Goal: Transaction & Acquisition: Purchase product/service

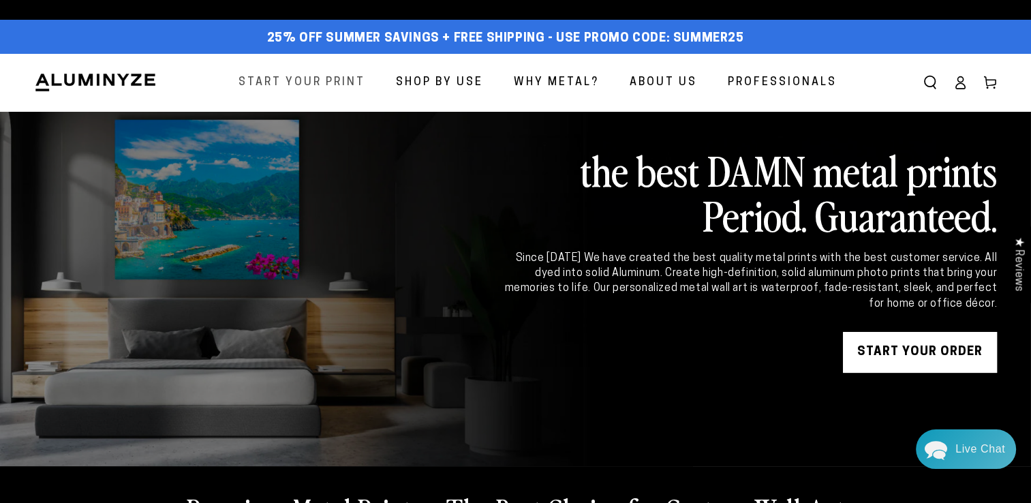
click at [344, 84] on span "Start Your Print" at bounding box center [302, 83] width 127 height 20
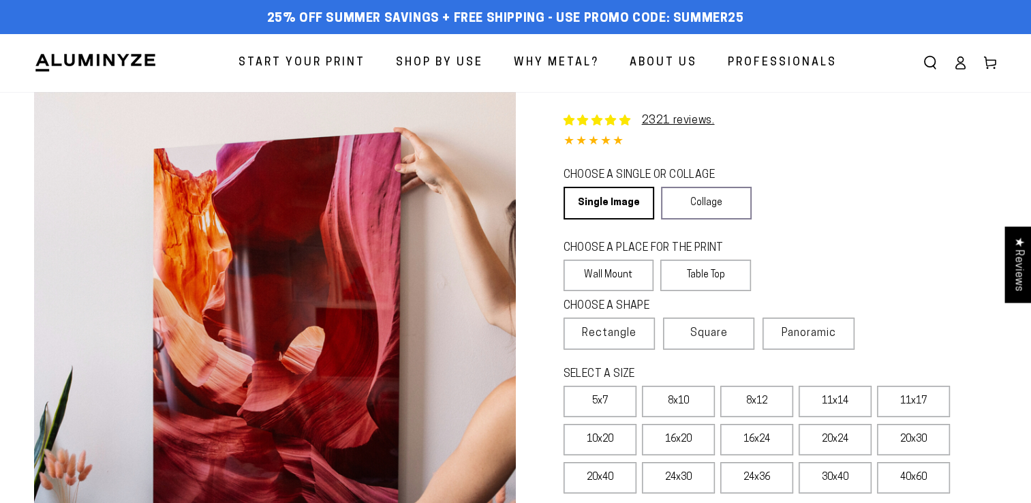
select select "**********"
click at [712, 273] on label "Table Top" at bounding box center [705, 275] width 91 height 31
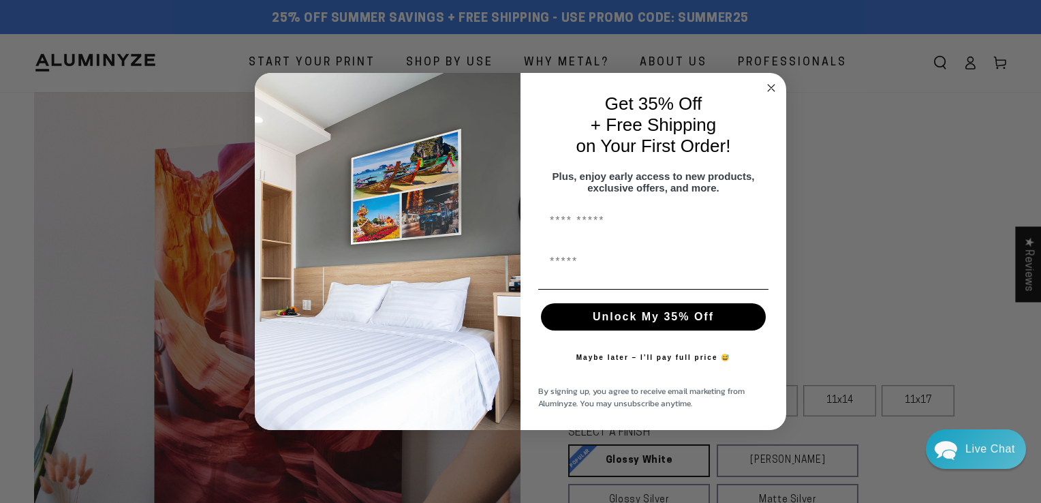
click at [772, 84] on circle "Close dialog" at bounding box center [772, 88] width 16 height 16
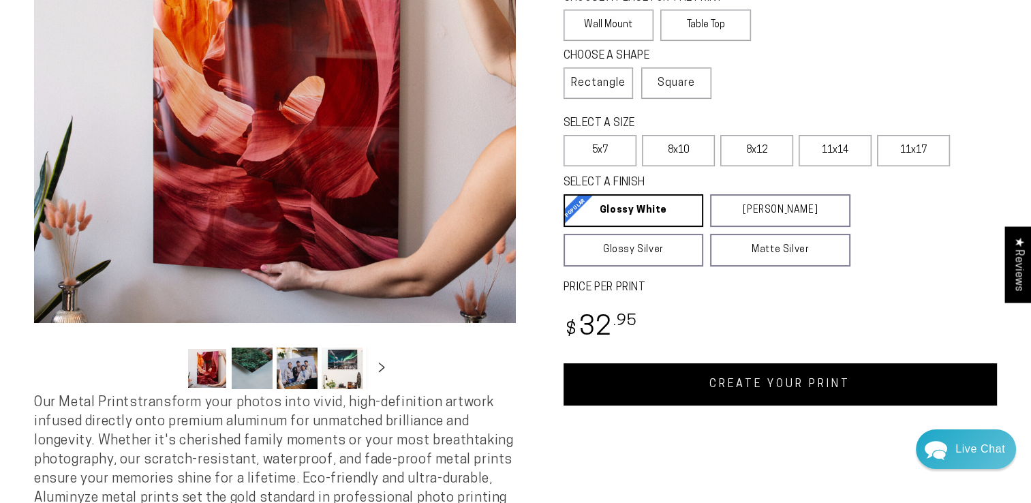
scroll to position [273, 0]
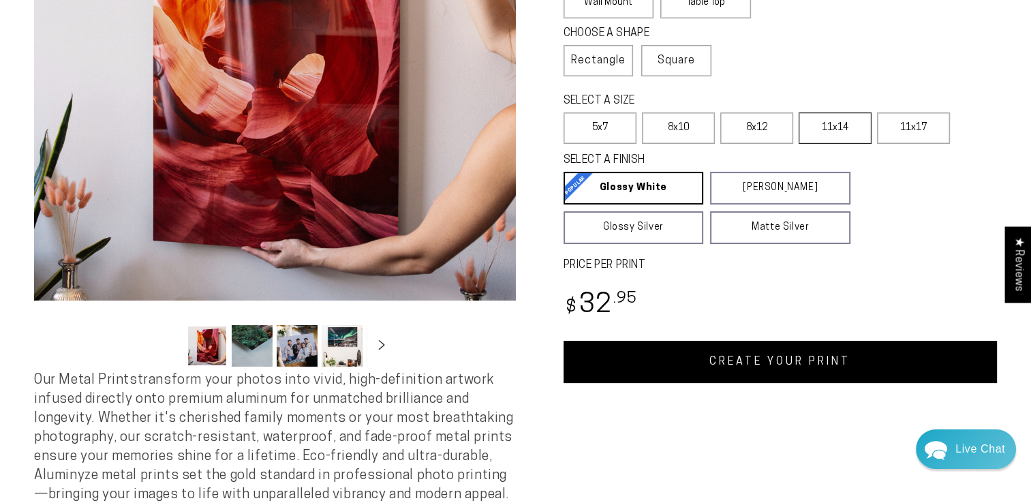
click at [830, 133] on label "11x14" at bounding box center [835, 127] width 73 height 31
click at [844, 128] on label "11x14" at bounding box center [835, 127] width 73 height 31
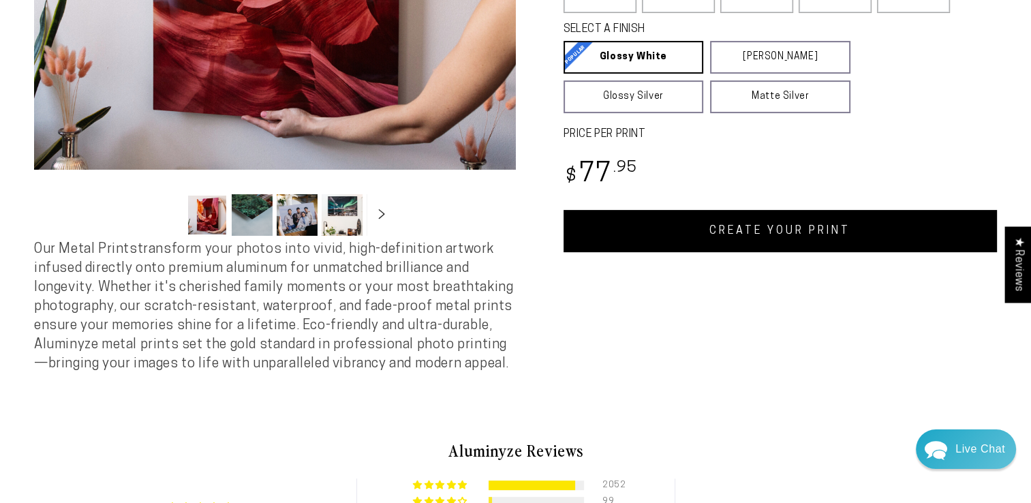
scroll to position [409, 0]
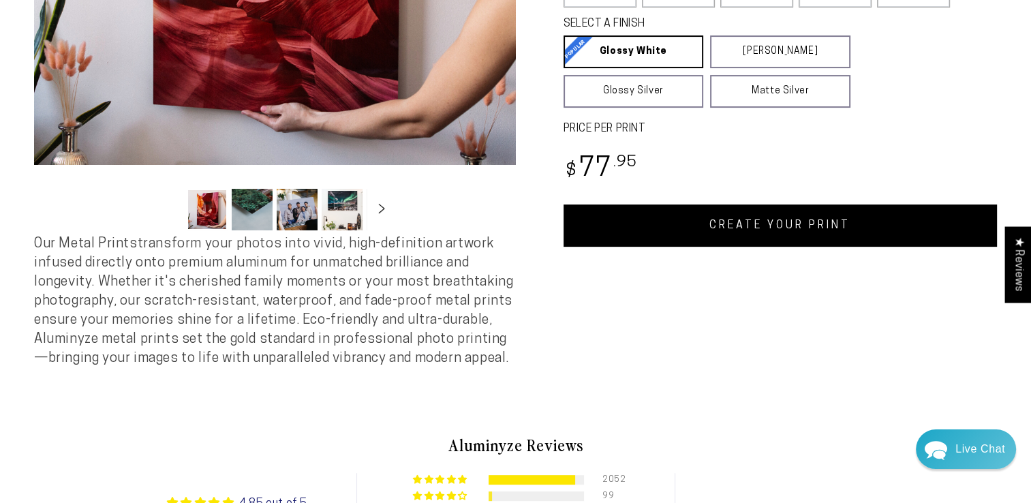
click at [756, 233] on link "CREATE YOUR PRINT" at bounding box center [781, 225] width 434 height 42
